Goal: Task Accomplishment & Management: Use online tool/utility

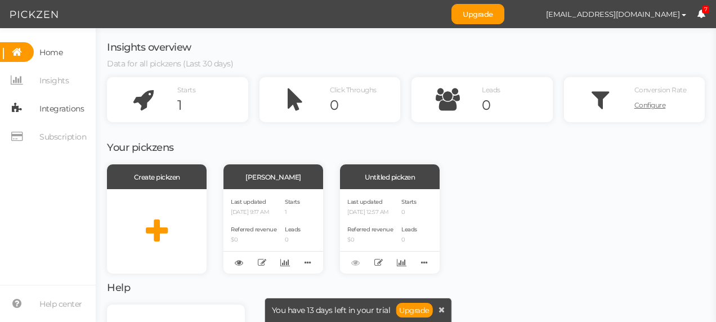
click at [63, 104] on span "Integrations" at bounding box center [61, 109] width 44 height 18
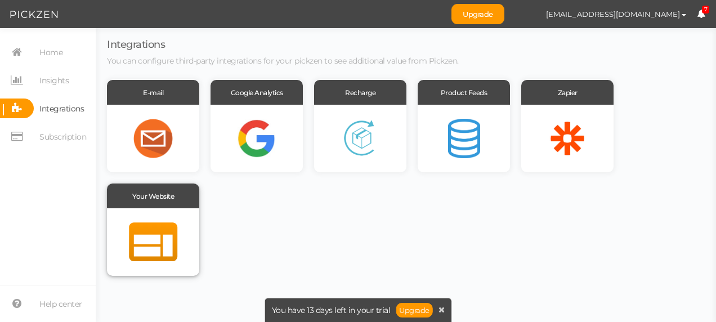
click at [156, 217] on div at bounding box center [153, 242] width 92 height 68
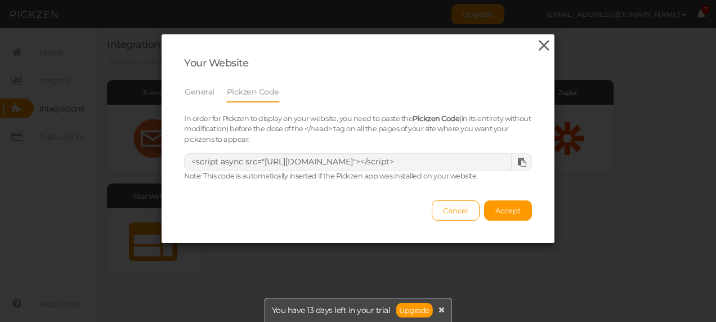
click at [540, 45] on icon at bounding box center [544, 45] width 16 height 17
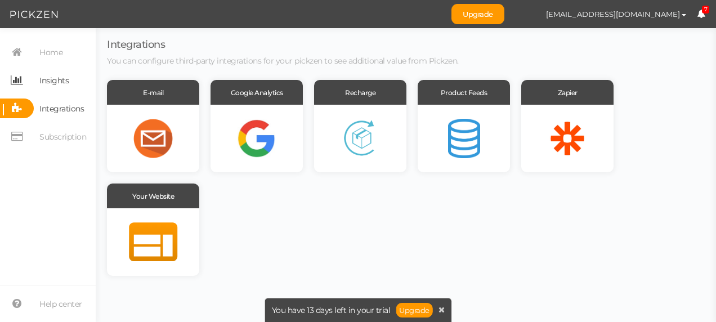
click at [47, 79] on span "Insights" at bounding box center [53, 80] width 29 height 18
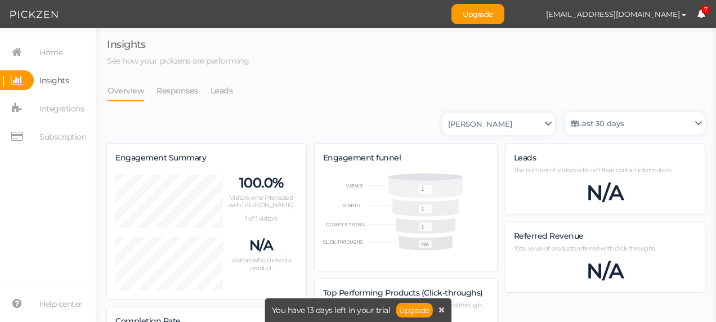
scroll to position [583, 589]
click at [52, 54] on span "Home" at bounding box center [50, 52] width 23 height 18
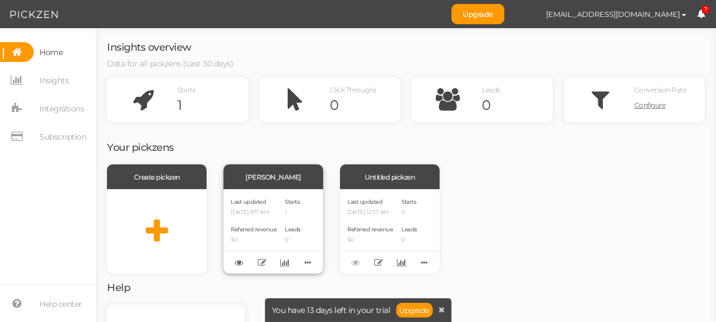
click at [268, 215] on p "[DATE] 9:17 AM" at bounding box center [254, 212] width 46 height 7
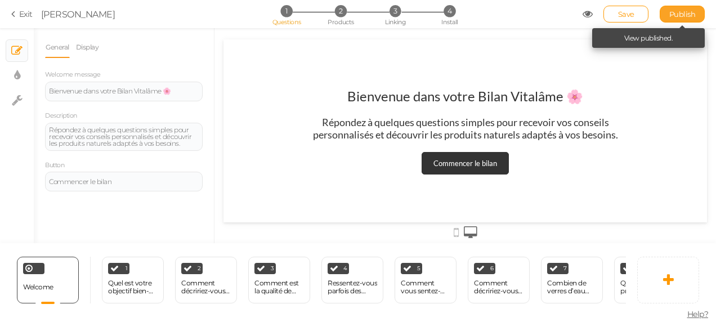
click at [675, 12] on span "Publish" at bounding box center [682, 14] width 26 height 9
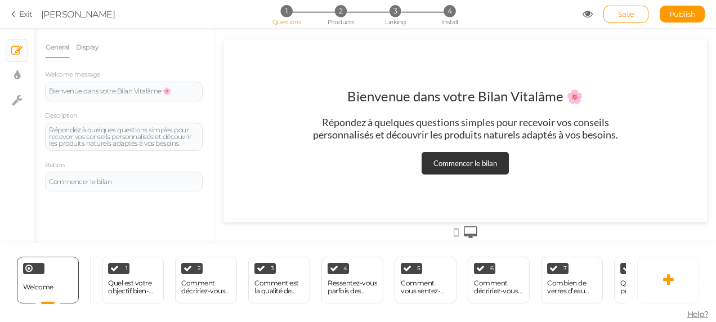
click at [16, 17] on icon at bounding box center [15, 14] width 8 height 10
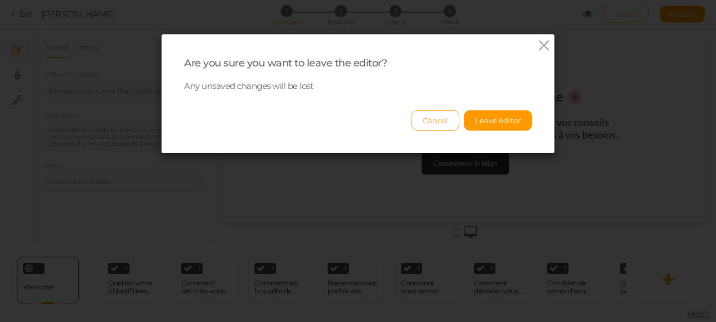
click at [443, 119] on button "Cancel" at bounding box center [435, 120] width 48 height 20
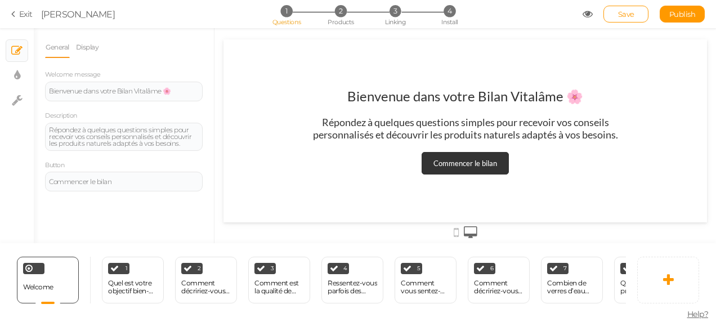
click at [17, 10] on icon at bounding box center [15, 14] width 8 height 10
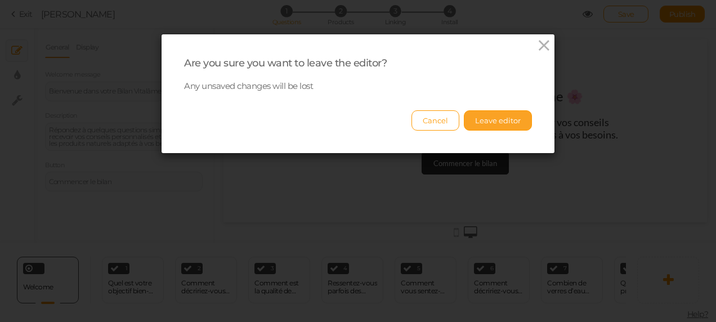
click at [483, 124] on button "Leave editor" at bounding box center [498, 120] width 68 height 20
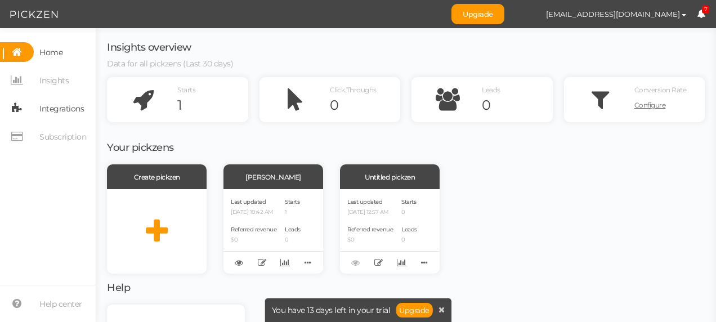
click at [64, 110] on span "Integrations" at bounding box center [61, 109] width 44 height 18
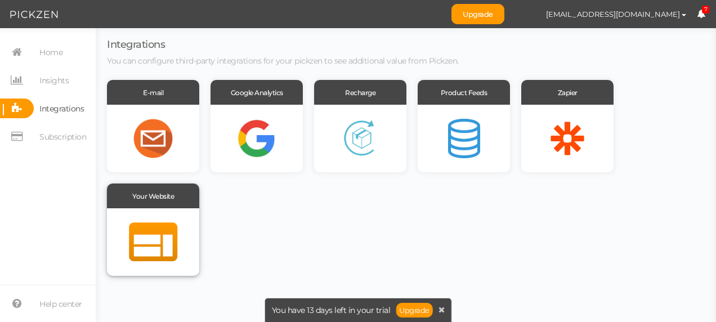
click at [171, 226] on div at bounding box center [153, 242] width 92 height 68
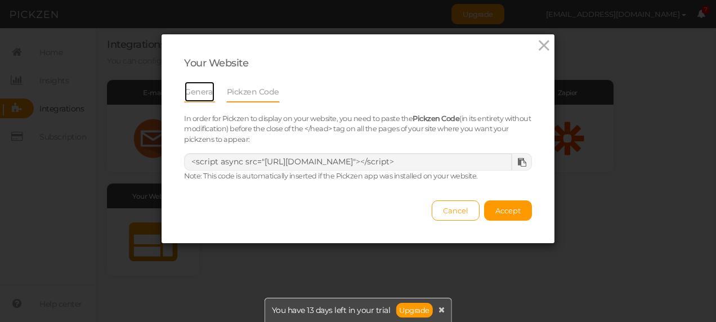
click at [194, 86] on link "General" at bounding box center [199, 91] width 31 height 21
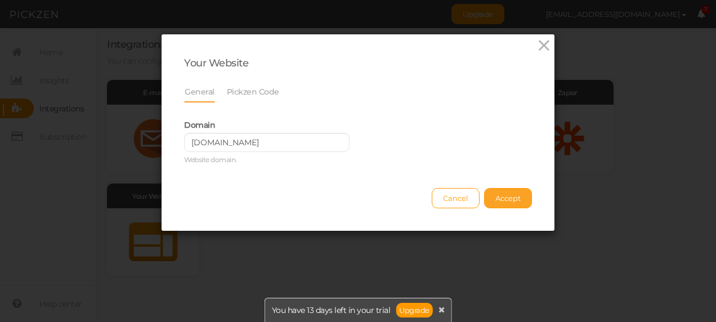
click at [504, 201] on span "Accept" at bounding box center [507, 198] width 25 height 9
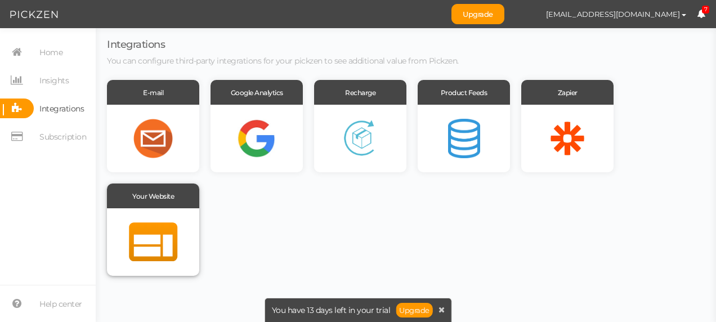
click at [132, 233] on div at bounding box center [153, 242] width 92 height 68
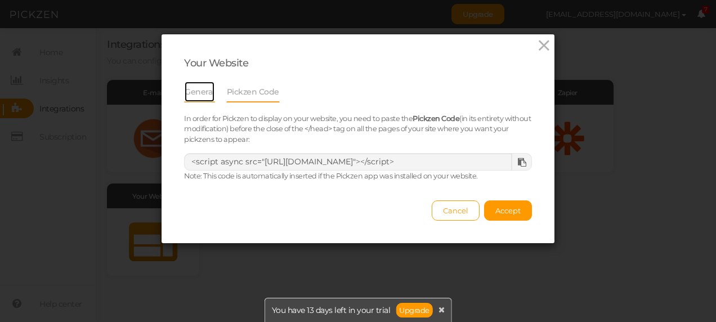
click at [195, 90] on link "General" at bounding box center [199, 91] width 31 height 21
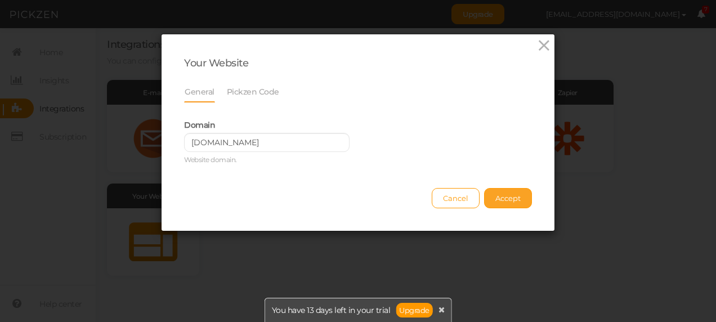
click at [508, 198] on span "Accept" at bounding box center [507, 198] width 25 height 9
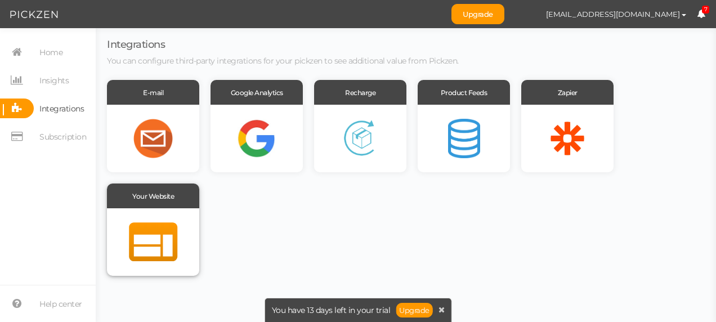
click at [171, 226] on div at bounding box center [153, 242] width 92 height 68
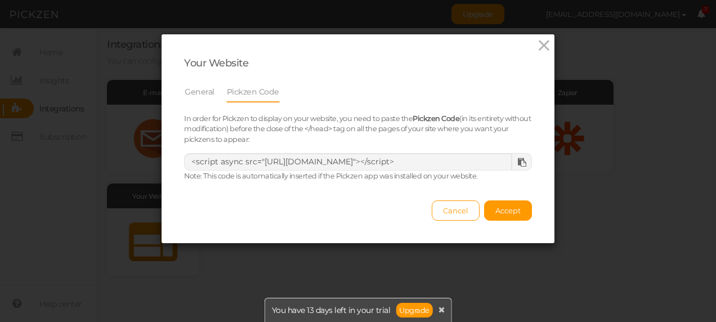
click at [517, 167] on div at bounding box center [521, 162] width 21 height 16
click at [500, 212] on span "Accept" at bounding box center [507, 210] width 25 height 9
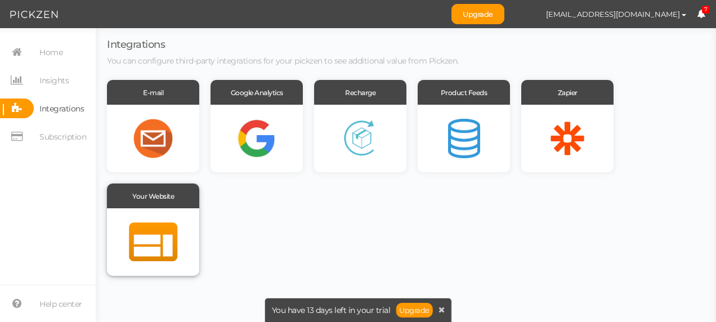
click at [176, 219] on div at bounding box center [153, 242] width 92 height 68
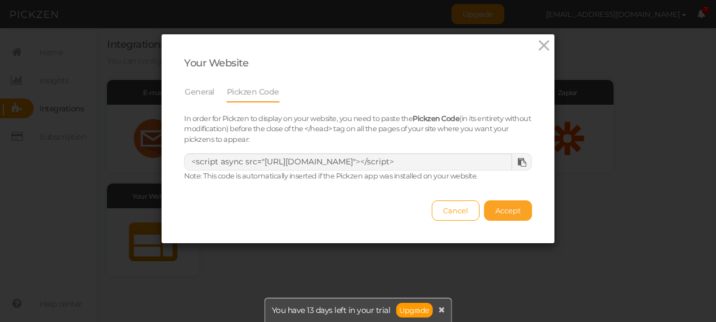
click at [499, 211] on span "Accept" at bounding box center [507, 210] width 25 height 9
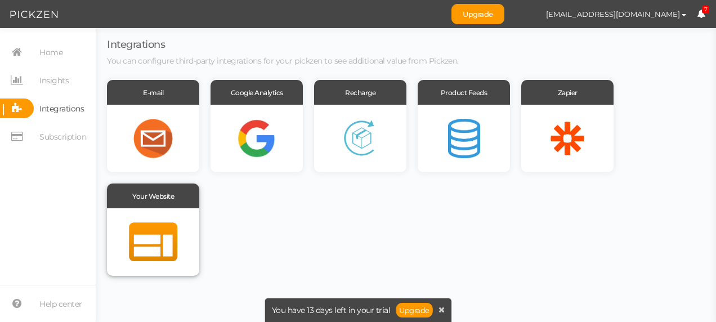
click at [140, 227] on div at bounding box center [153, 242] width 92 height 68
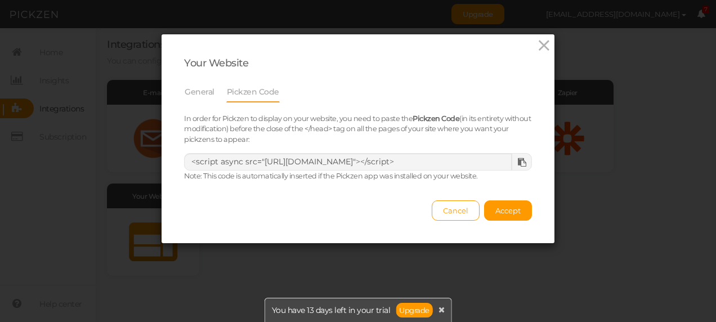
click at [513, 168] on div at bounding box center [521, 162] width 21 height 16
click at [518, 163] on icon at bounding box center [522, 162] width 8 height 8
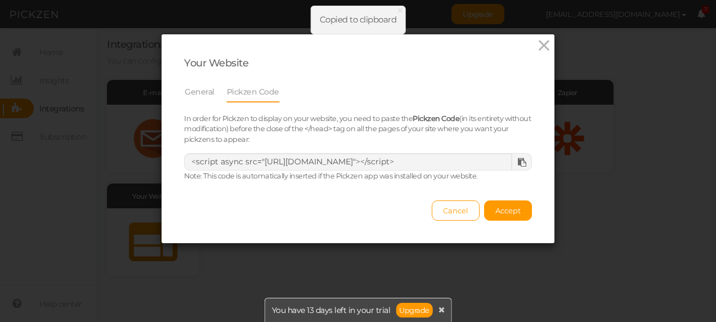
click at [518, 163] on icon at bounding box center [522, 162] width 8 height 8
click at [497, 208] on span "Accept" at bounding box center [507, 210] width 25 height 9
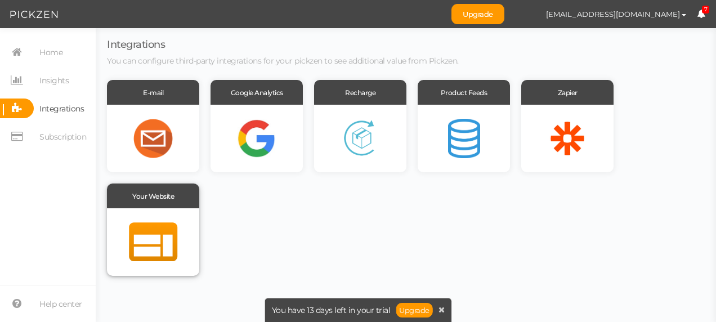
click at [164, 213] on div at bounding box center [153, 242] width 92 height 68
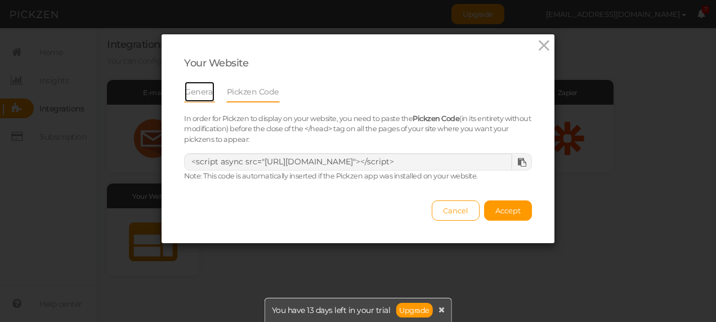
click at [196, 98] on link "General" at bounding box center [199, 91] width 31 height 21
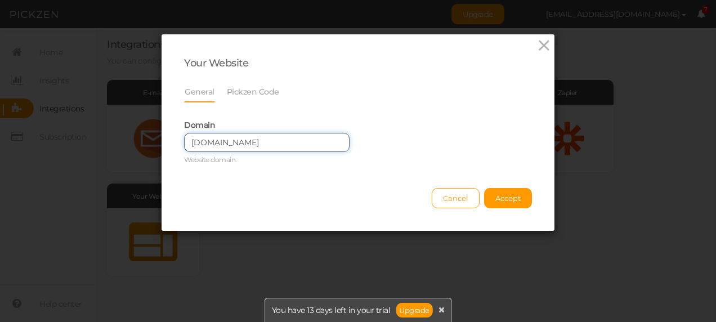
click at [215, 146] on input "[DOMAIN_NAME]" at bounding box center [266, 142] width 165 height 19
type input "[DOMAIN_NAME]"
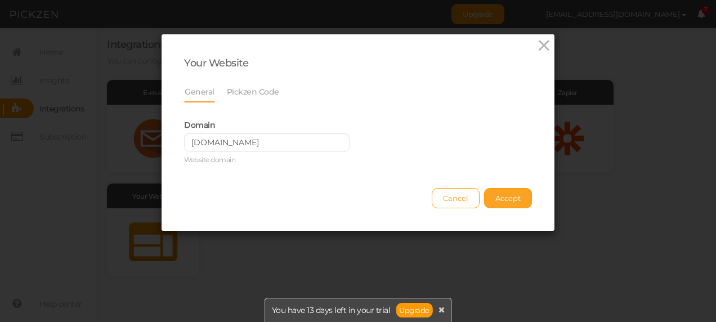
click at [492, 190] on button "Accept" at bounding box center [508, 198] width 48 height 20
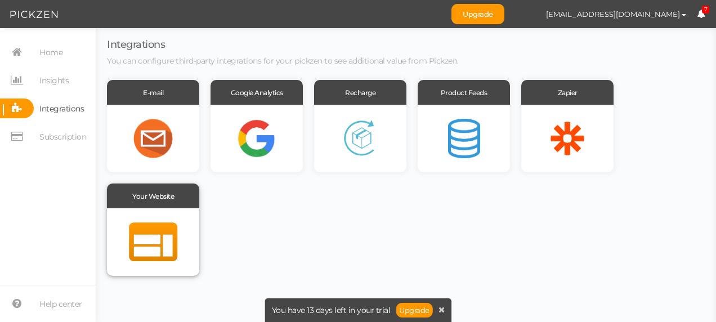
click at [166, 217] on div at bounding box center [153, 242] width 92 height 68
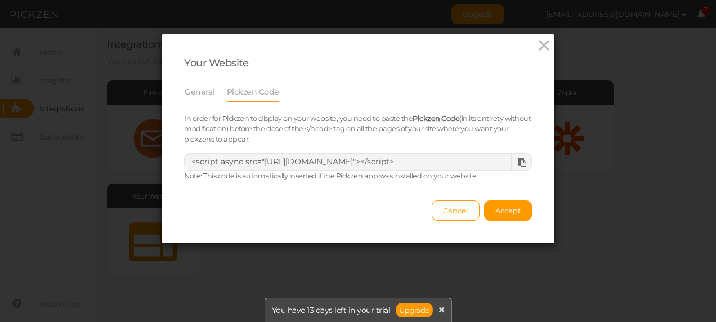
click at [518, 158] on icon at bounding box center [522, 162] width 8 height 8
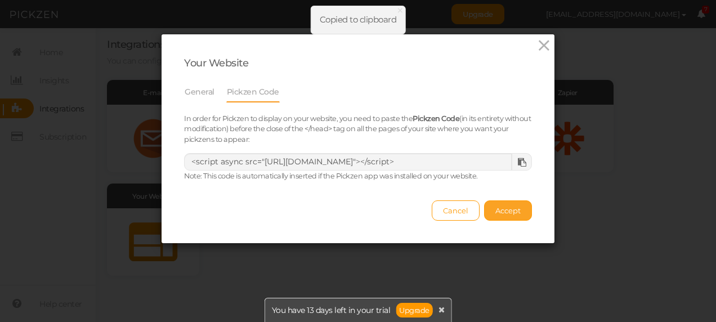
click at [501, 207] on span "Accept" at bounding box center [507, 210] width 25 height 9
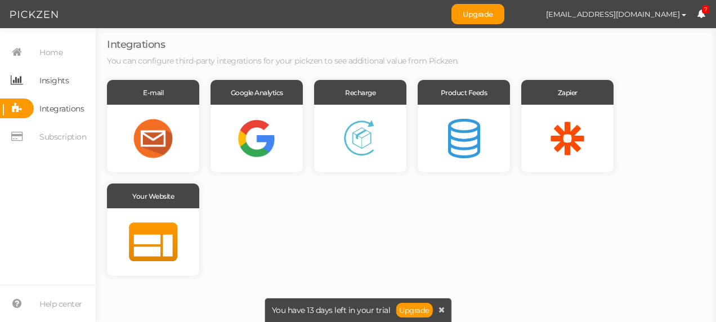
click at [63, 86] on span "Insights" at bounding box center [53, 80] width 29 height 18
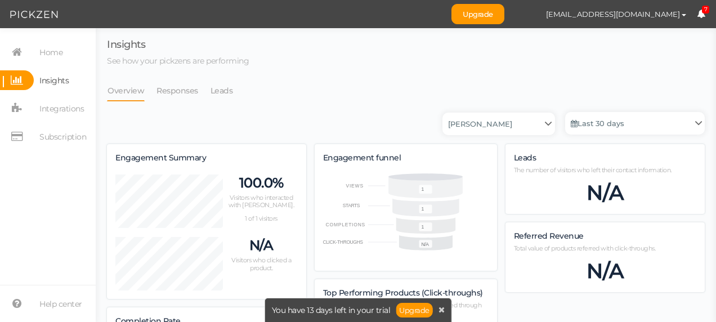
scroll to position [583, 589]
click at [54, 51] on span "Home" at bounding box center [50, 52] width 23 height 18
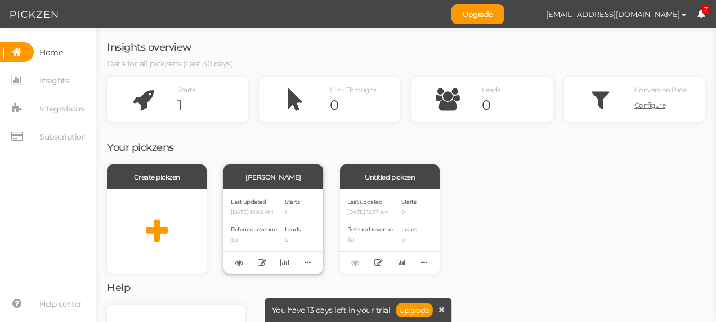
click at [261, 207] on div "Last updated [DATE] 10:42 AM" at bounding box center [254, 205] width 46 height 19
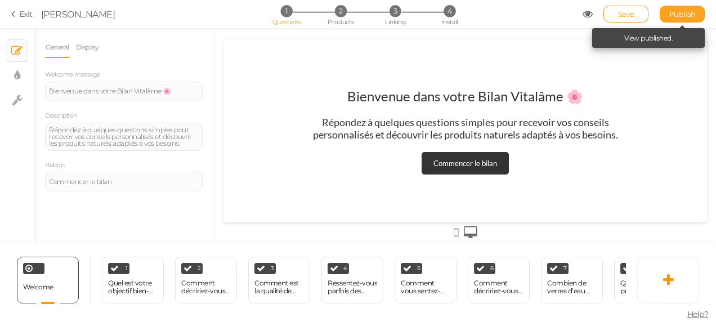
click at [693, 11] on span "Publish" at bounding box center [682, 14] width 26 height 9
click at [674, 19] on link "Publish" at bounding box center [682, 14] width 45 height 17
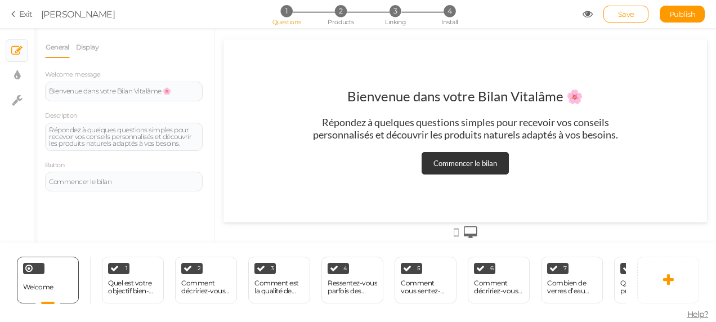
click at [11, 15] on icon at bounding box center [15, 14] width 8 height 10
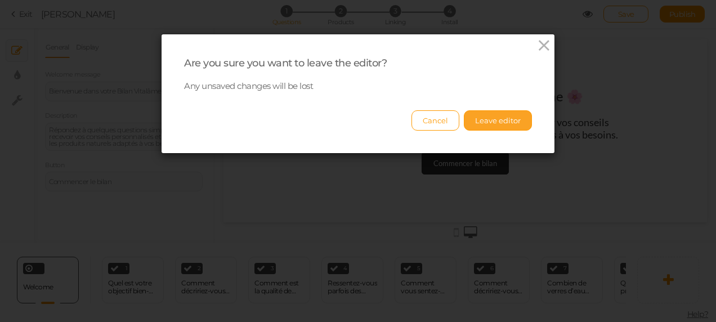
click at [512, 113] on button "Leave editor" at bounding box center [498, 120] width 68 height 20
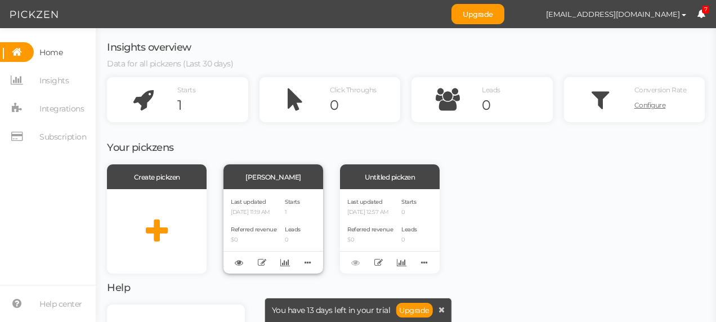
click at [261, 172] on div "[PERSON_NAME]" at bounding box center [273, 176] width 100 height 25
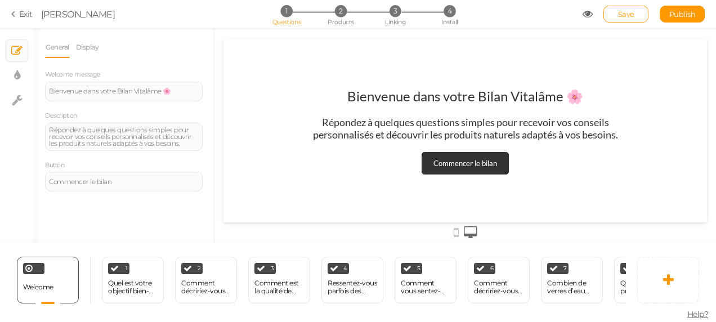
click at [12, 11] on icon at bounding box center [15, 14] width 8 height 10
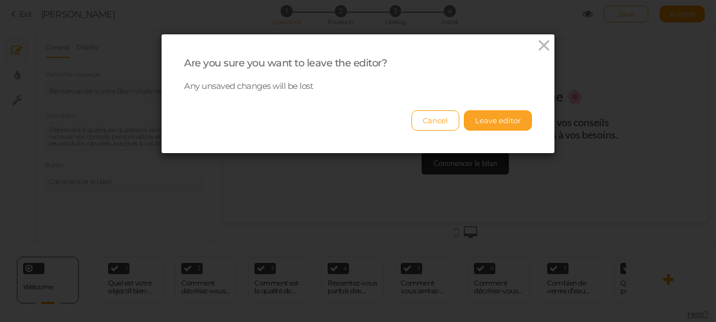
click at [487, 119] on button "Leave editor" at bounding box center [498, 120] width 68 height 20
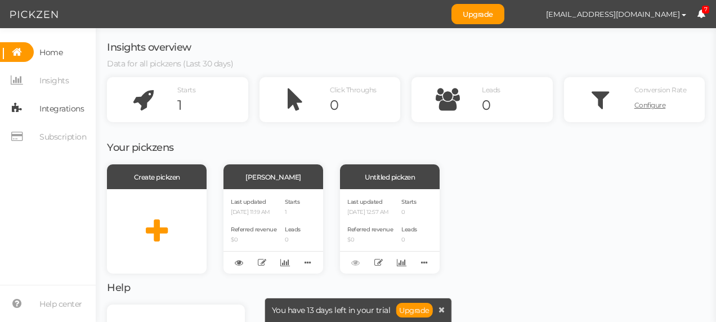
click at [67, 111] on span "Integrations" at bounding box center [61, 109] width 44 height 18
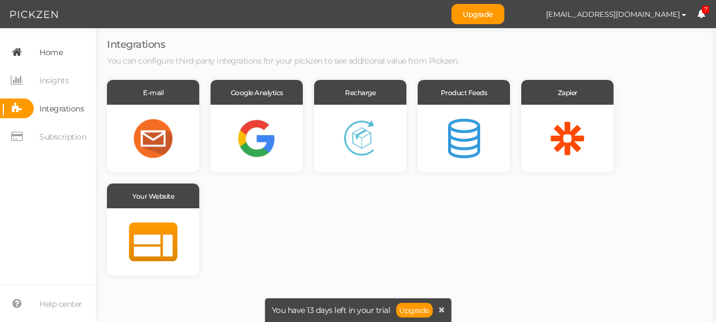
click at [52, 61] on span "Home" at bounding box center [50, 52] width 23 height 18
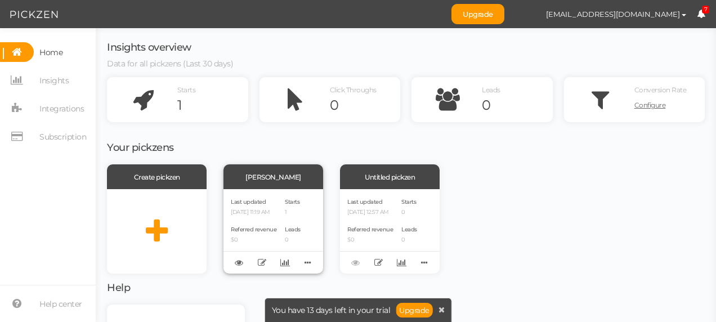
click at [261, 219] on div "Last updated [DATE] 11:19 AM Referred revenue $0" at bounding box center [254, 231] width 46 height 70
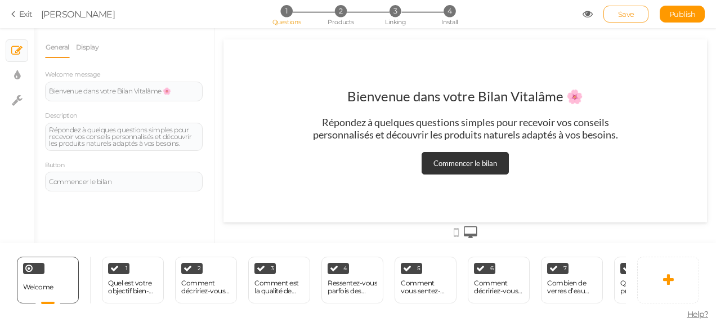
click at [633, 15] on span "Save" at bounding box center [626, 14] width 16 height 9
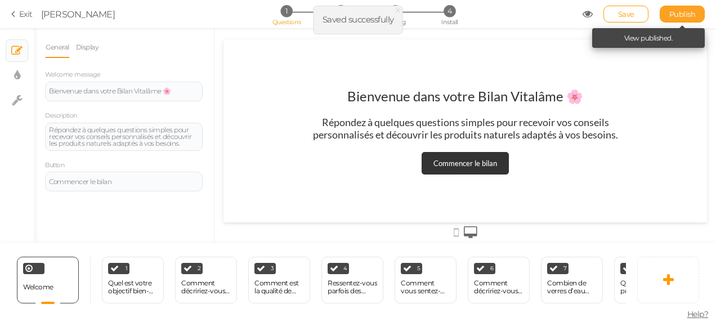
click at [675, 14] on span "Publish" at bounding box center [682, 14] width 26 height 9
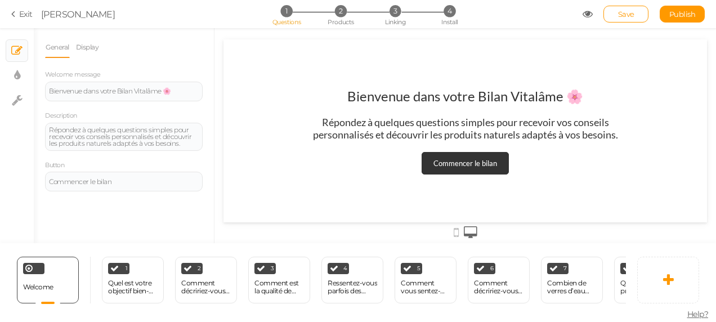
click at [16, 12] on icon at bounding box center [15, 14] width 8 height 10
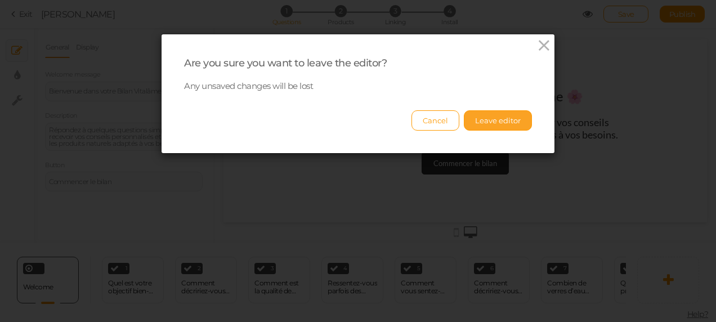
click at [478, 124] on button "Leave editor" at bounding box center [498, 120] width 68 height 20
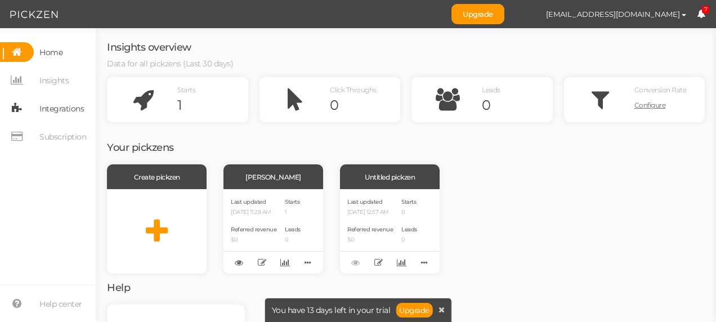
click at [61, 114] on span "Integrations" at bounding box center [61, 109] width 44 height 18
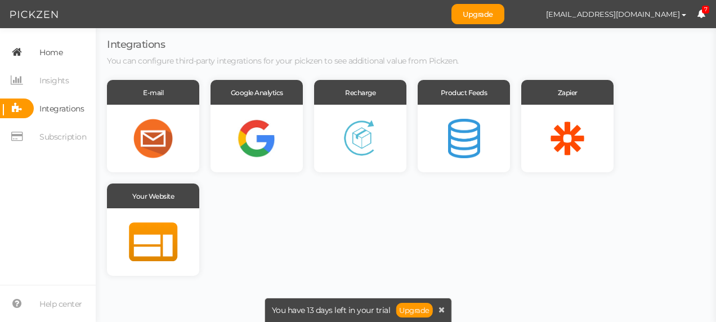
click at [59, 57] on span "Home" at bounding box center [50, 52] width 23 height 18
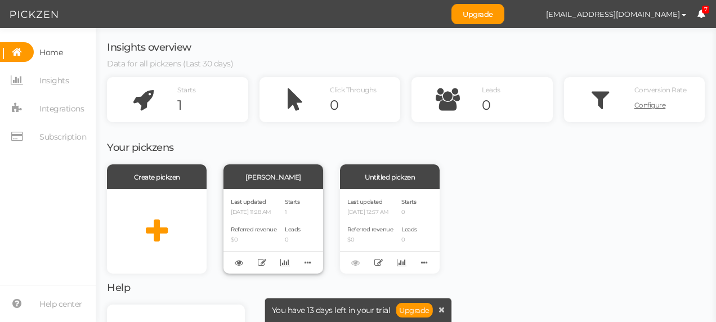
click at [275, 215] on p "[DATE] 11:28 AM" at bounding box center [254, 212] width 46 height 7
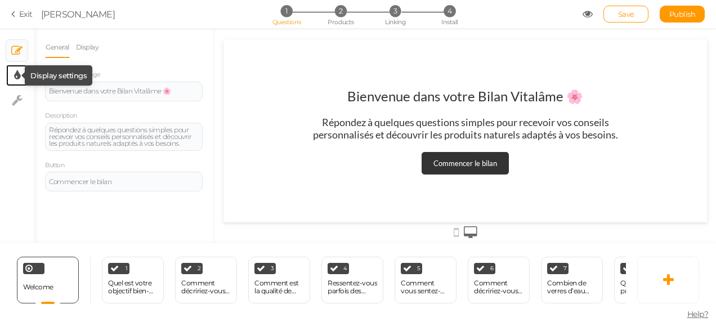
click at [15, 77] on icon at bounding box center [17, 75] width 6 height 11
select select "2"
select select "lato"
select select "fade"
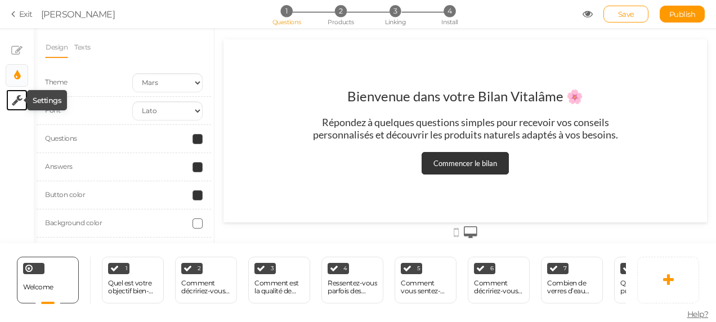
click at [20, 97] on icon at bounding box center [17, 100] width 11 height 11
select select "en"
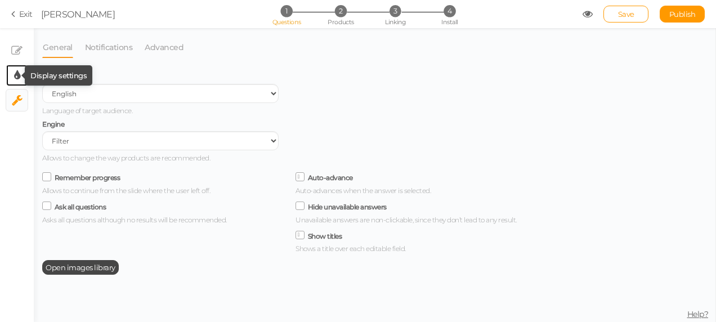
click at [16, 72] on icon at bounding box center [17, 75] width 6 height 11
select select "2"
select select "lato"
select select "fade"
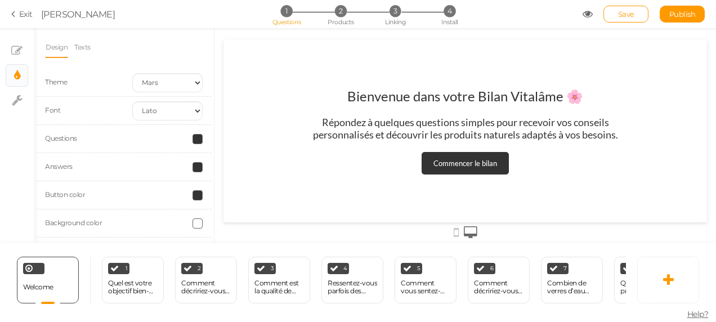
scroll to position [60, 0]
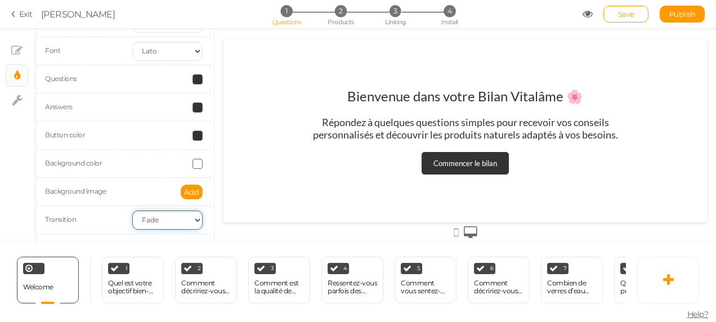
click at [188, 221] on select "None Fade Switch" at bounding box center [167, 219] width 70 height 19
click at [223, 197] on div "Bienvenue dans votre Bilan Vitalâme 🌸 Répondez à quelques questions simples pou…" at bounding box center [464, 130] width 483 height 183
click at [182, 54] on select "Custom Default [PERSON_NAME] Montserrat Open Sans [PERSON_NAME] PT Sans Raleway…" at bounding box center [167, 51] width 70 height 19
click at [221, 62] on div at bounding box center [464, 135] width 501 height 215
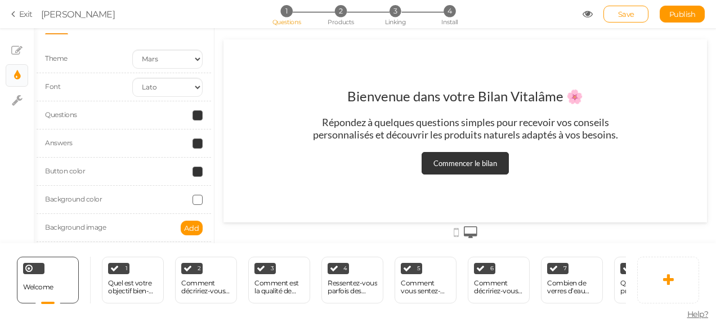
scroll to position [0, 0]
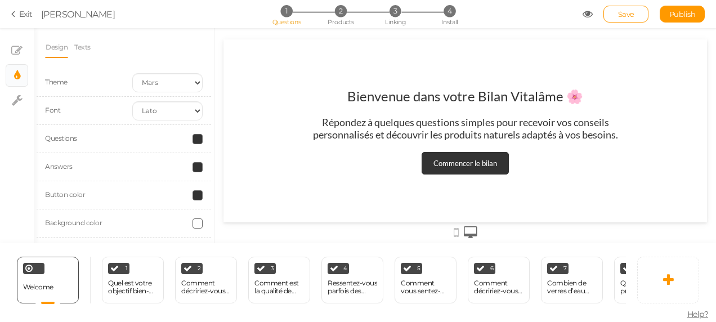
click at [92, 48] on li "Texts" at bounding box center [85, 47] width 23 height 21
click at [86, 46] on link "Texts" at bounding box center [82, 47] width 17 height 21
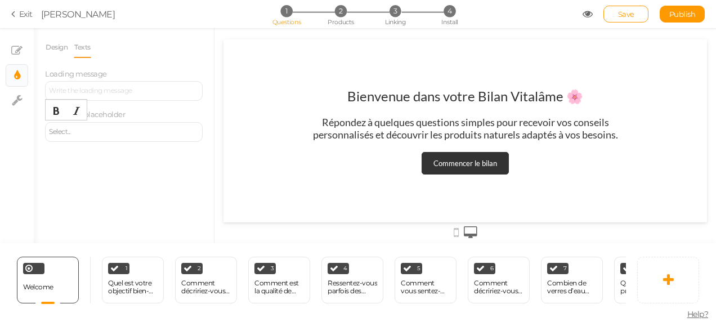
click at [160, 133] on div "Select..." at bounding box center [124, 131] width 150 height 7
click at [10, 98] on link "× Settings" at bounding box center [16, 99] width 21 height 21
select select "en"
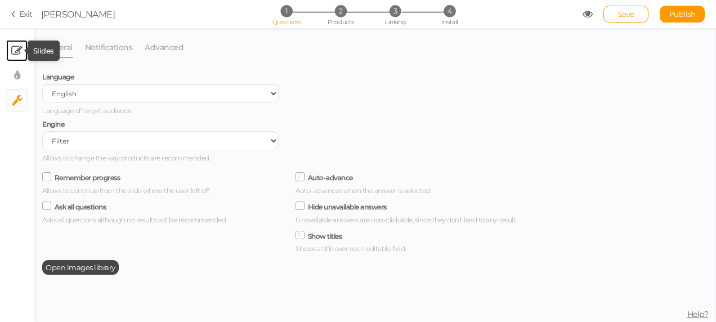
click at [21, 48] on icon at bounding box center [16, 50] width 11 height 11
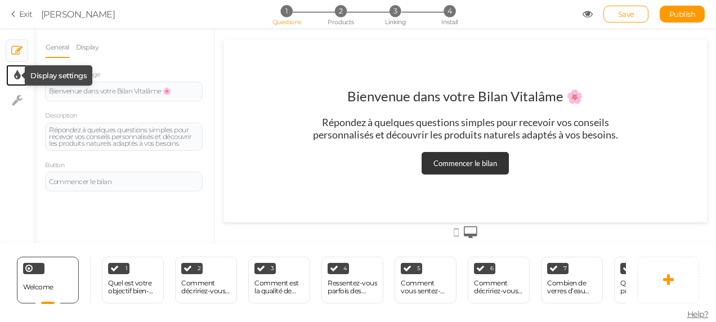
click at [19, 79] on icon at bounding box center [17, 75] width 6 height 11
select select "2"
select select "lato"
select select "fade"
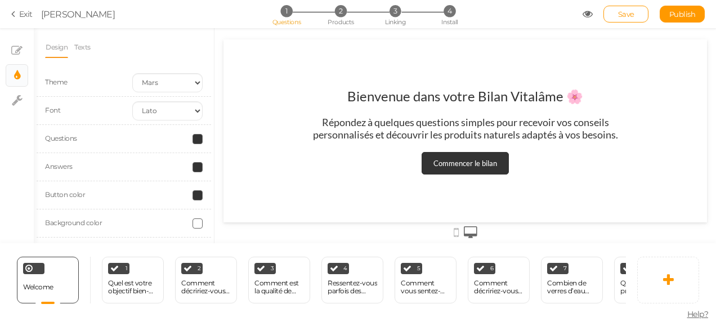
click at [17, 10] on icon at bounding box center [15, 14] width 8 height 10
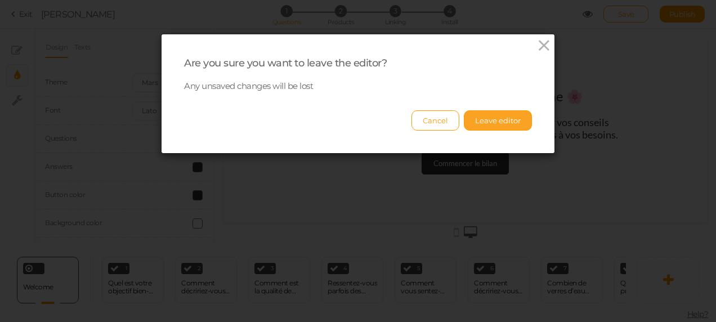
click at [499, 113] on button "Leave editor" at bounding box center [498, 120] width 68 height 20
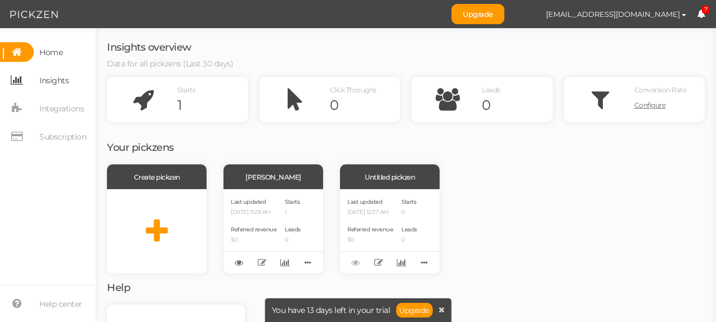
click at [51, 77] on span "Insights" at bounding box center [53, 80] width 29 height 18
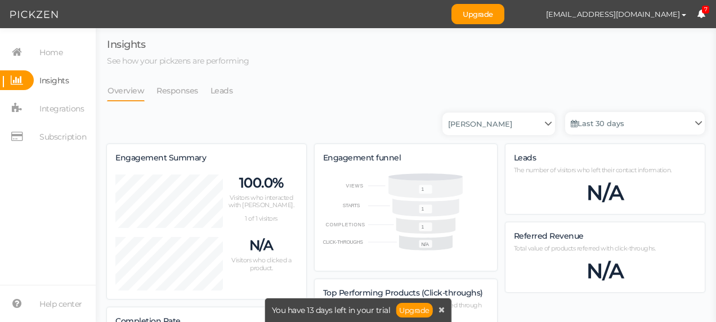
scroll to position [583, 589]
click at [540, 123] on select "Bilan vitalâme Untitled pickzen" at bounding box center [498, 124] width 113 height 23
click at [550, 83] on ul "Overview Responses Leads" at bounding box center [406, 90] width 598 height 21
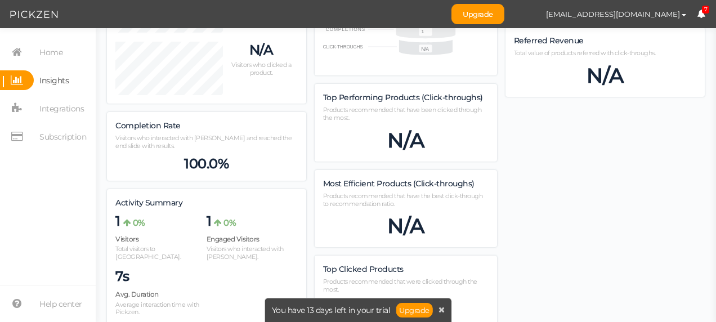
scroll to position [203, 0]
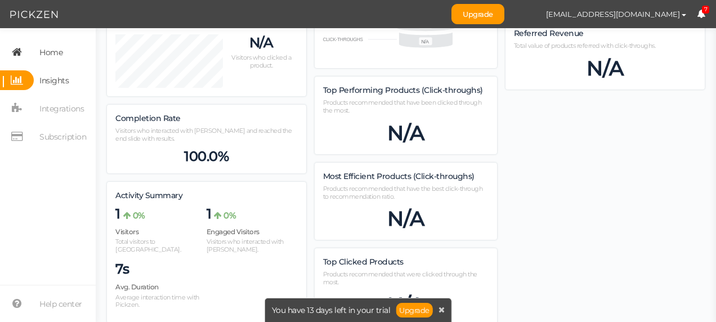
click at [59, 52] on span "Home" at bounding box center [50, 52] width 23 height 18
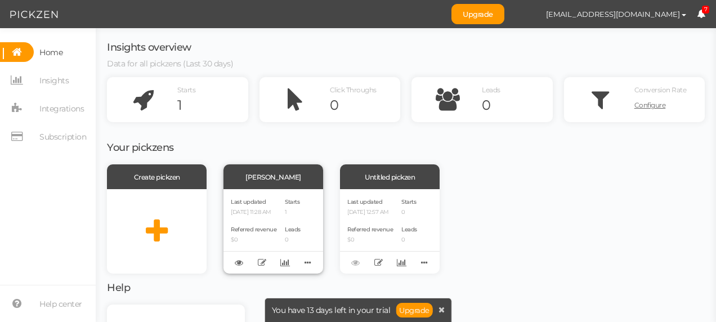
click at [250, 230] on span "Referred revenue" at bounding box center [254, 229] width 46 height 7
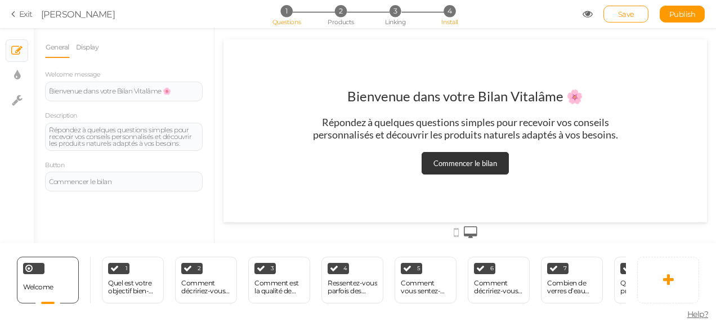
click at [450, 12] on span "4" at bounding box center [449, 11] width 12 height 12
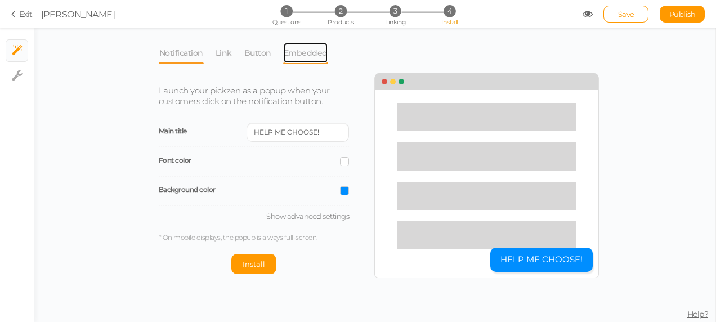
click at [316, 55] on link "Embedded" at bounding box center [305, 52] width 45 height 21
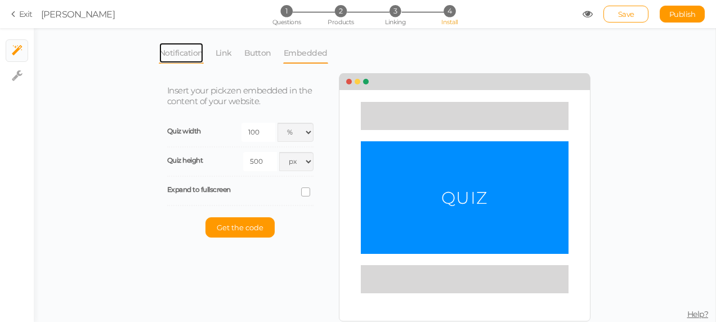
click at [193, 47] on link "Notification" at bounding box center [181, 52] width 45 height 21
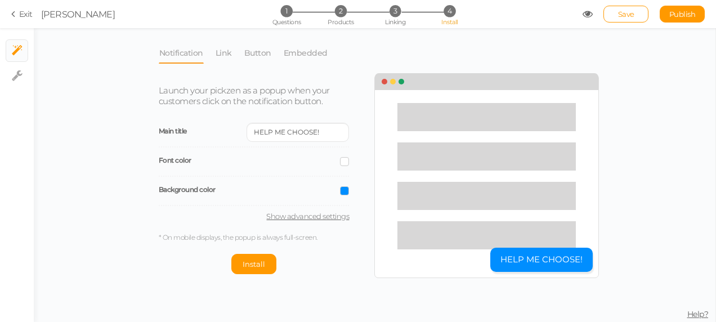
click at [447, 15] on span "4" at bounding box center [449, 11] width 12 height 12
click at [250, 266] on span "Install" at bounding box center [254, 263] width 23 height 9
click at [225, 258] on button "Uninstall" at bounding box center [227, 264] width 56 height 20
click at [249, 267] on span "Install" at bounding box center [254, 263] width 23 height 9
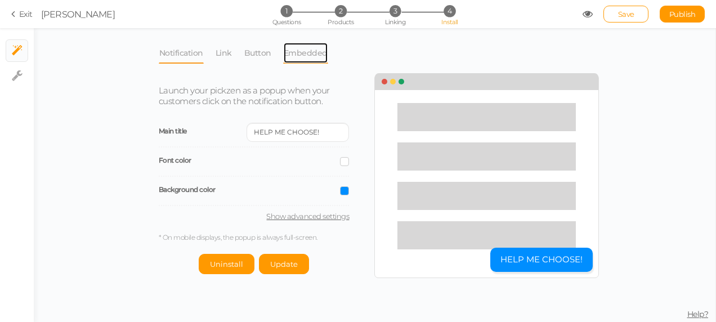
click at [310, 57] on link "Embedded" at bounding box center [305, 52] width 45 height 21
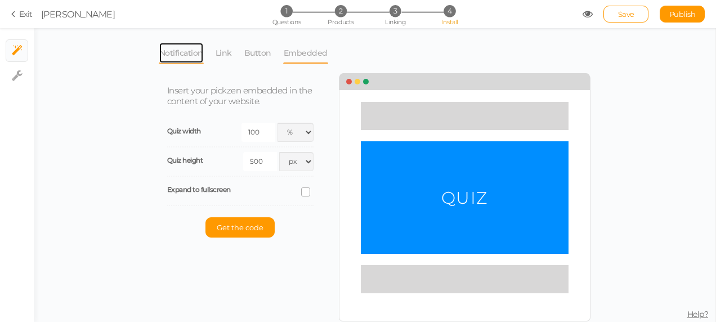
click at [187, 54] on link "Notification" at bounding box center [181, 52] width 45 height 21
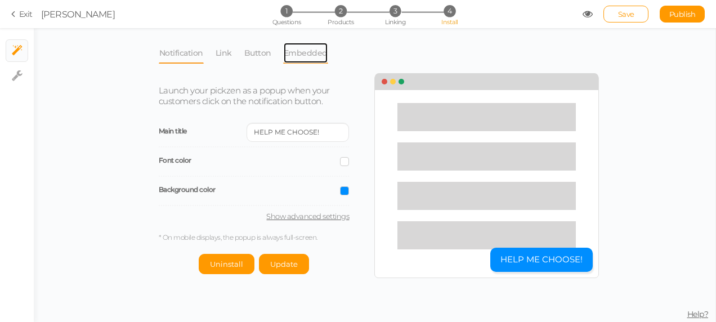
click at [313, 54] on link "Embedded" at bounding box center [305, 52] width 45 height 21
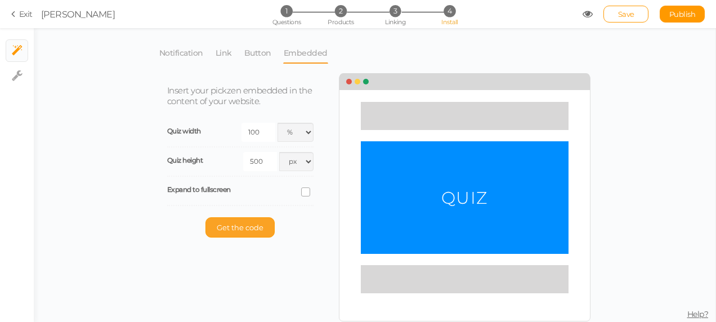
click at [245, 224] on span "Get the code" at bounding box center [240, 227] width 47 height 9
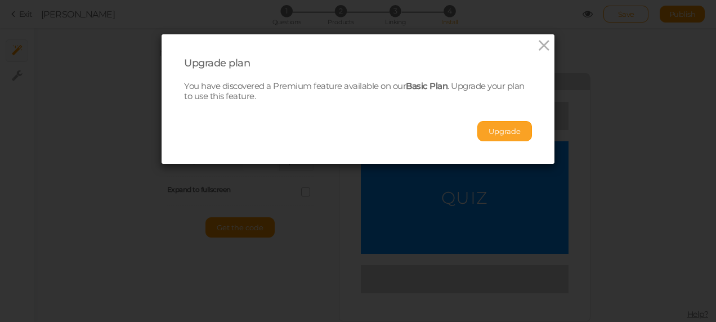
click at [503, 123] on button "Upgrade" at bounding box center [504, 131] width 55 height 20
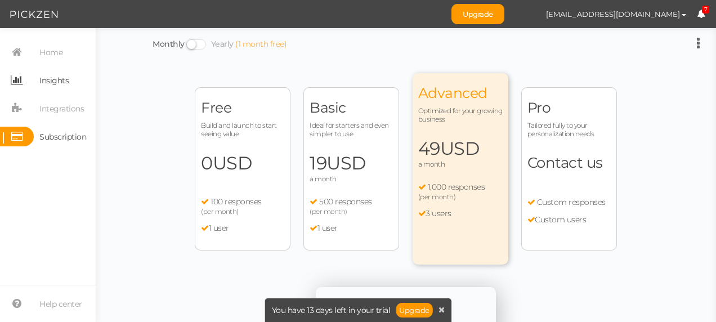
click at [68, 78] on span "Insights" at bounding box center [53, 80] width 29 height 18
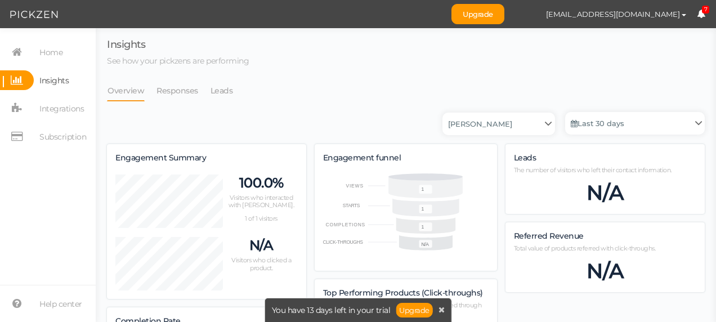
scroll to position [583, 589]
click at [222, 89] on link "Leads" at bounding box center [222, 90] width 24 height 21
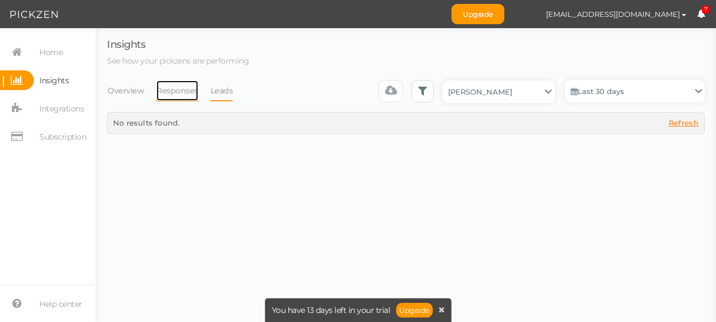
click at [183, 93] on link "Responses" at bounding box center [177, 90] width 43 height 21
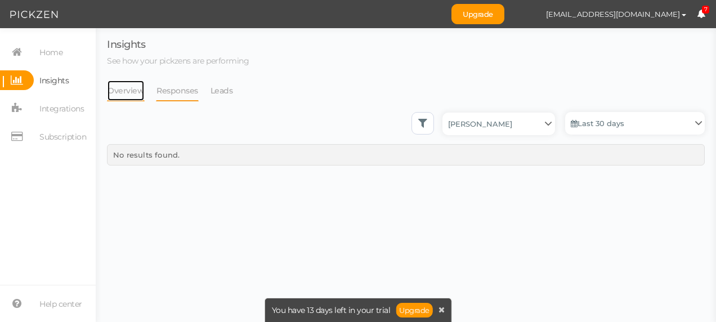
click at [127, 93] on link "Overview" at bounding box center [126, 90] width 38 height 21
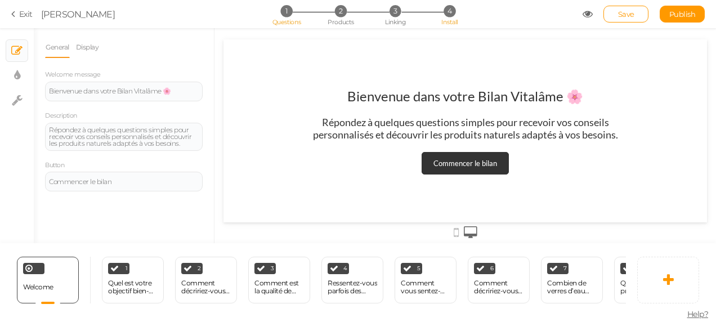
click at [450, 14] on span "4" at bounding box center [449, 11] width 12 height 12
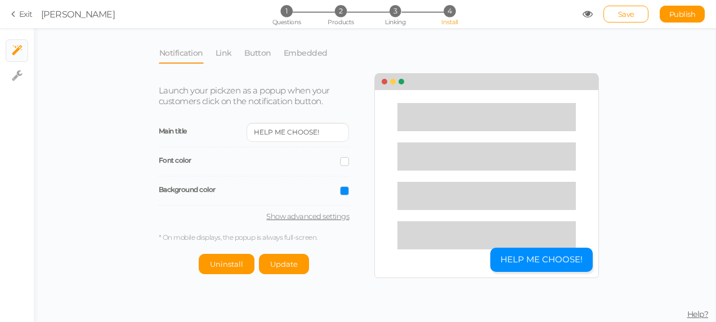
click at [348, 160] on span at bounding box center [344, 161] width 9 height 9
drag, startPoint x: 355, startPoint y: 133, endPoint x: 329, endPoint y: 125, distance: 26.9
click at [329, 125] on div "Launch your pickzen as a popup when your customers click on the notification bu…" at bounding box center [262, 174] width 225 height 200
click at [329, 125] on input "HELP ME CHOOSE!" at bounding box center [297, 132] width 102 height 19
click at [302, 54] on link "Embedded" at bounding box center [305, 52] width 45 height 21
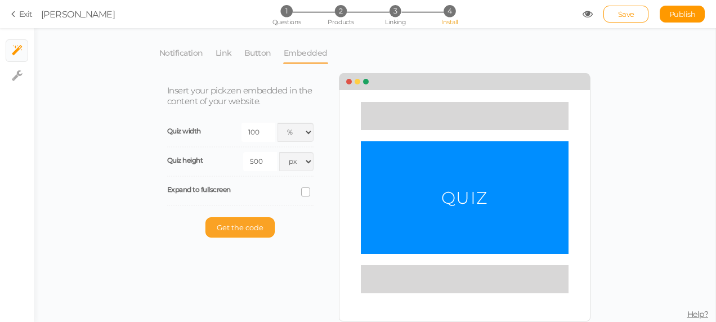
click at [247, 221] on button "Get the code" at bounding box center [239, 227] width 69 height 20
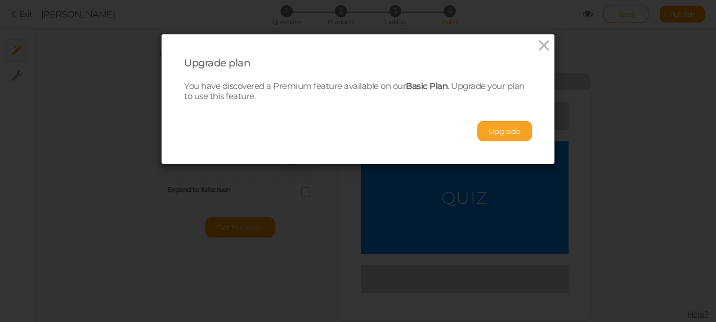
click at [497, 133] on button "Upgrade" at bounding box center [504, 131] width 55 height 20
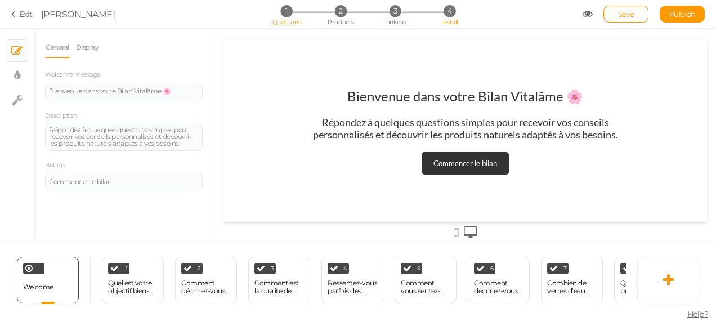
click at [447, 14] on span "4" at bounding box center [449, 11] width 12 height 12
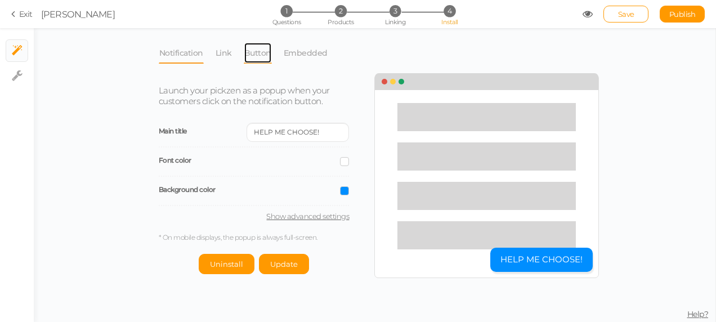
click at [249, 52] on link "Button" at bounding box center [258, 52] width 28 height 21
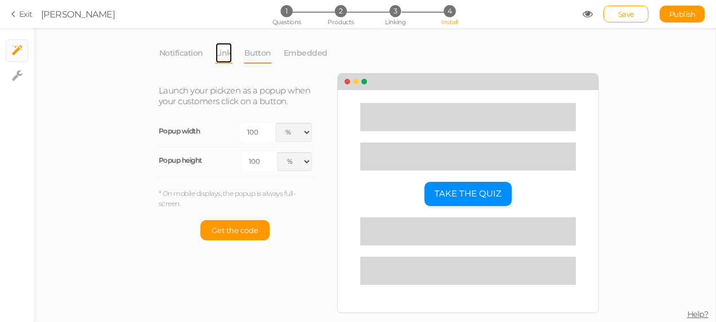
click at [226, 53] on link "Link" at bounding box center [223, 52] width 17 height 21
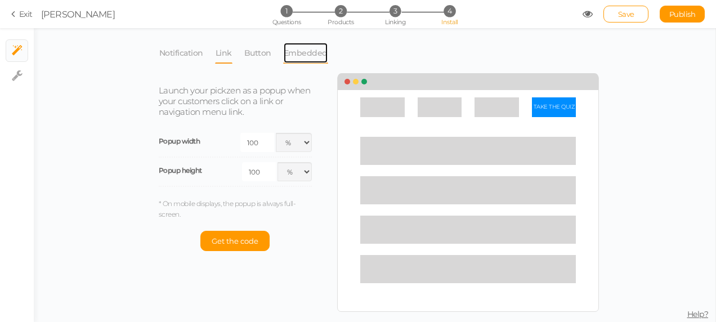
click at [290, 52] on link "Embedded" at bounding box center [305, 52] width 45 height 21
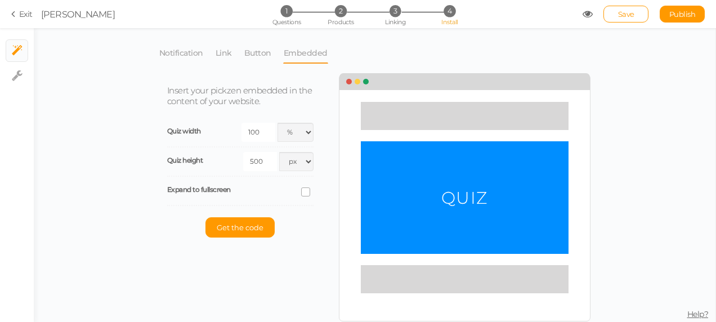
click at [302, 191] on icon at bounding box center [305, 192] width 15 height 6
click at [0, 0] on input "checkbox" at bounding box center [0, 0] width 0 height 0
select select "dark"
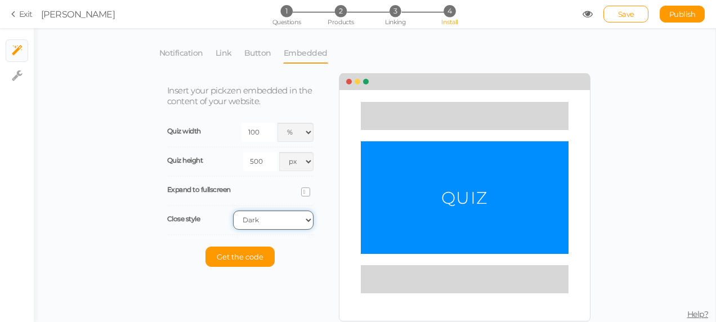
click at [305, 221] on select "Light Dark" at bounding box center [273, 219] width 80 height 19
drag, startPoint x: 325, startPoint y: 202, endPoint x: 301, endPoint y: 195, distance: 25.8
click at [301, 195] on div "Insert your pickzen embedded in the content of your website. Quiz width 100 px …" at bounding box center [249, 176] width 180 height 204
click at [301, 195] on span at bounding box center [305, 191] width 9 height 9
click at [0, 0] on input "checkbox" at bounding box center [0, 0] width 0 height 0
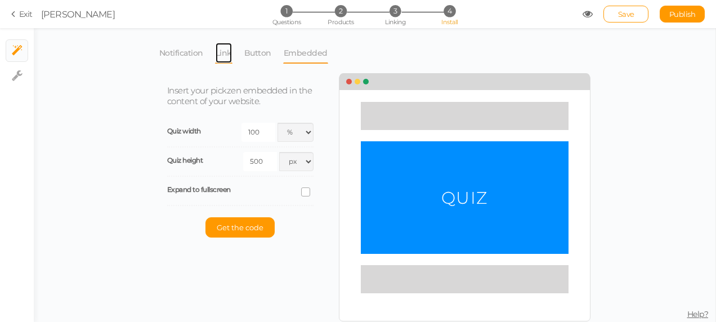
click at [217, 51] on link "Link" at bounding box center [223, 52] width 17 height 21
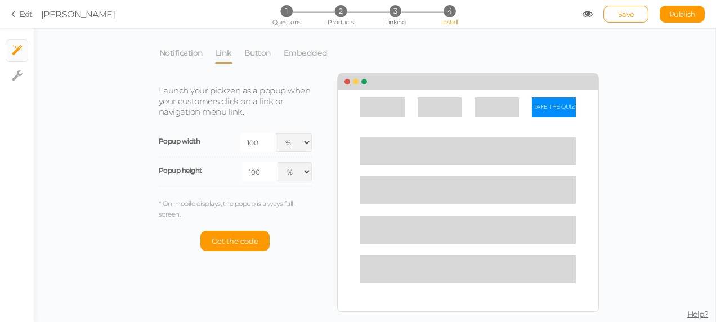
click at [561, 110] on div "TAKE THE QUIZ" at bounding box center [554, 107] width 44 height 20
click at [226, 231] on button "Get the code" at bounding box center [234, 241] width 69 height 20
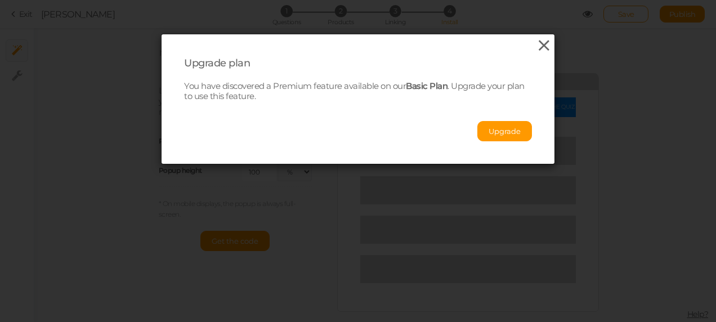
click at [536, 46] on icon at bounding box center [544, 45] width 16 height 17
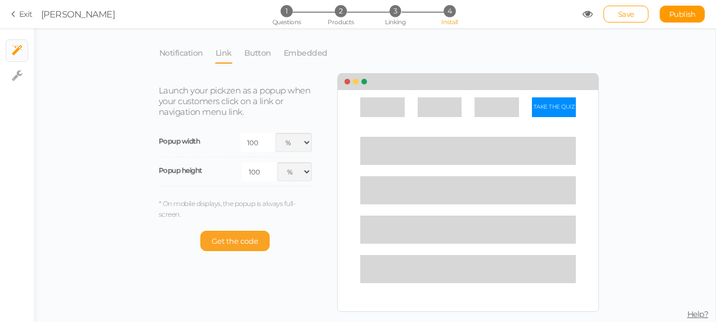
click at [236, 240] on span "Get the code" at bounding box center [235, 240] width 47 height 9
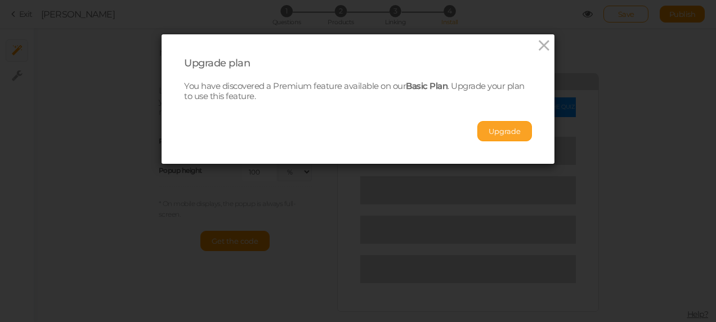
click at [504, 133] on button "Upgrade" at bounding box center [504, 131] width 55 height 20
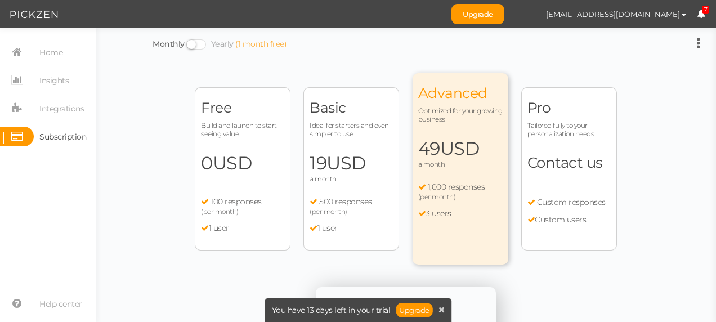
click at [449, 150] on span "USD" at bounding box center [459, 148] width 39 height 22
click at [441, 311] on icon at bounding box center [441, 310] width 6 height 8
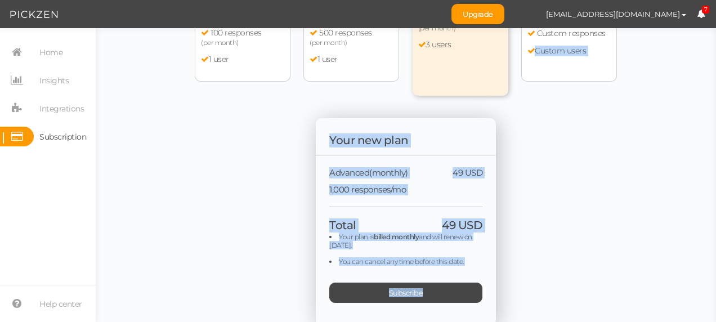
drag, startPoint x: 706, startPoint y: 317, endPoint x: 599, endPoint y: 279, distance: 113.6
click at [599, 279] on div "Free Build and launch to start seeing value 0 USD a month 100 responses (per mo…" at bounding box center [406, 114] width 506 height 421
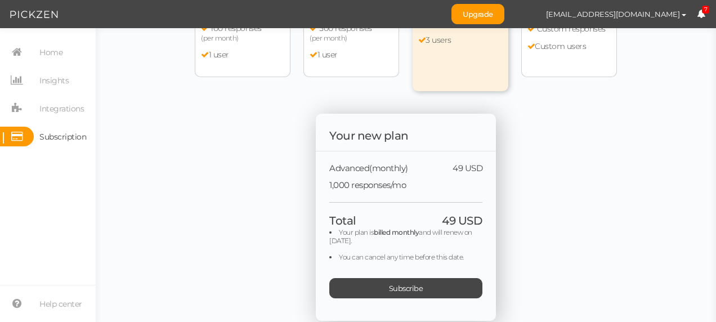
scroll to position [180, 0]
